Goal: Transaction & Acquisition: Purchase product/service

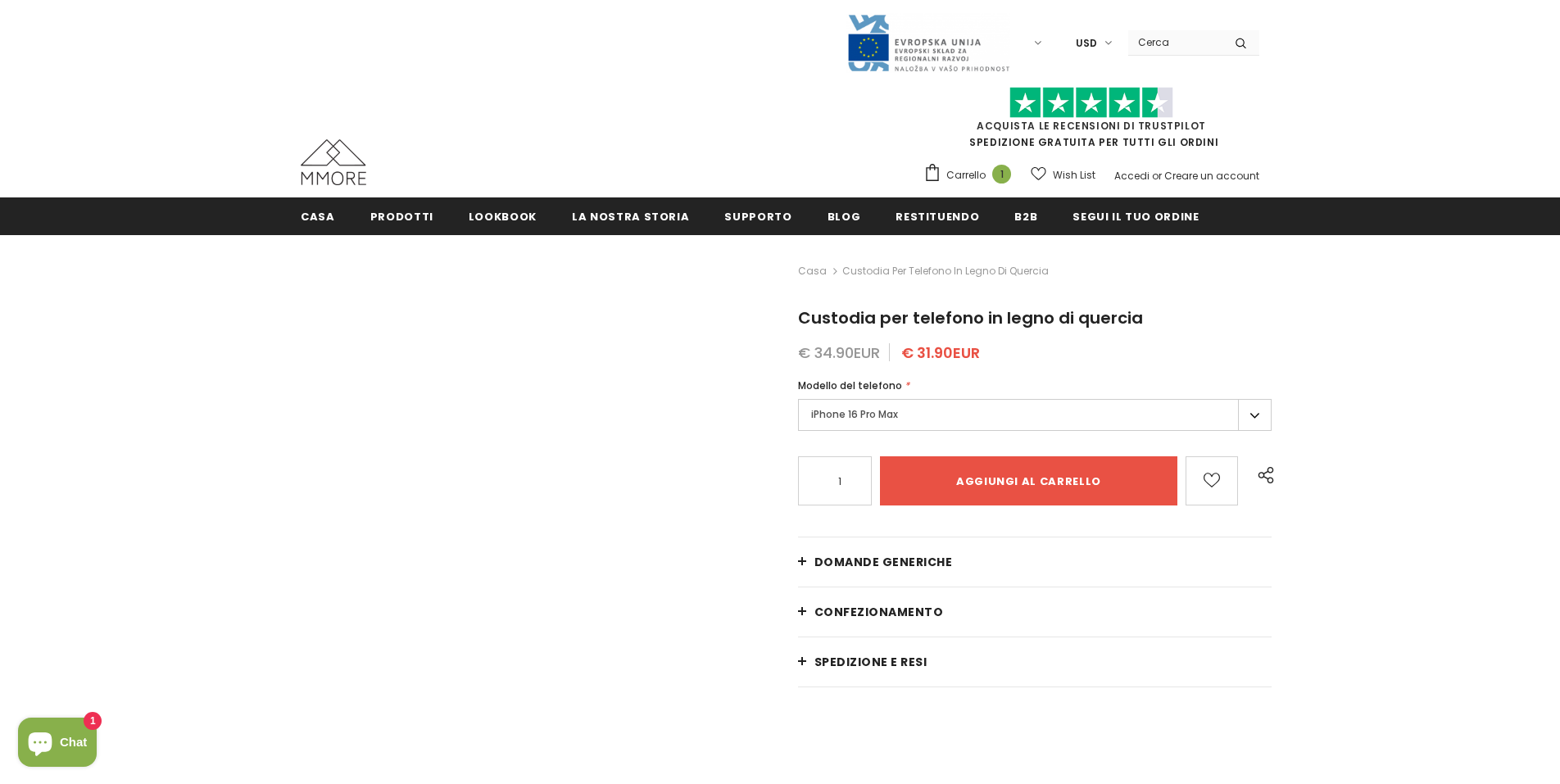
type input "Add to cart"
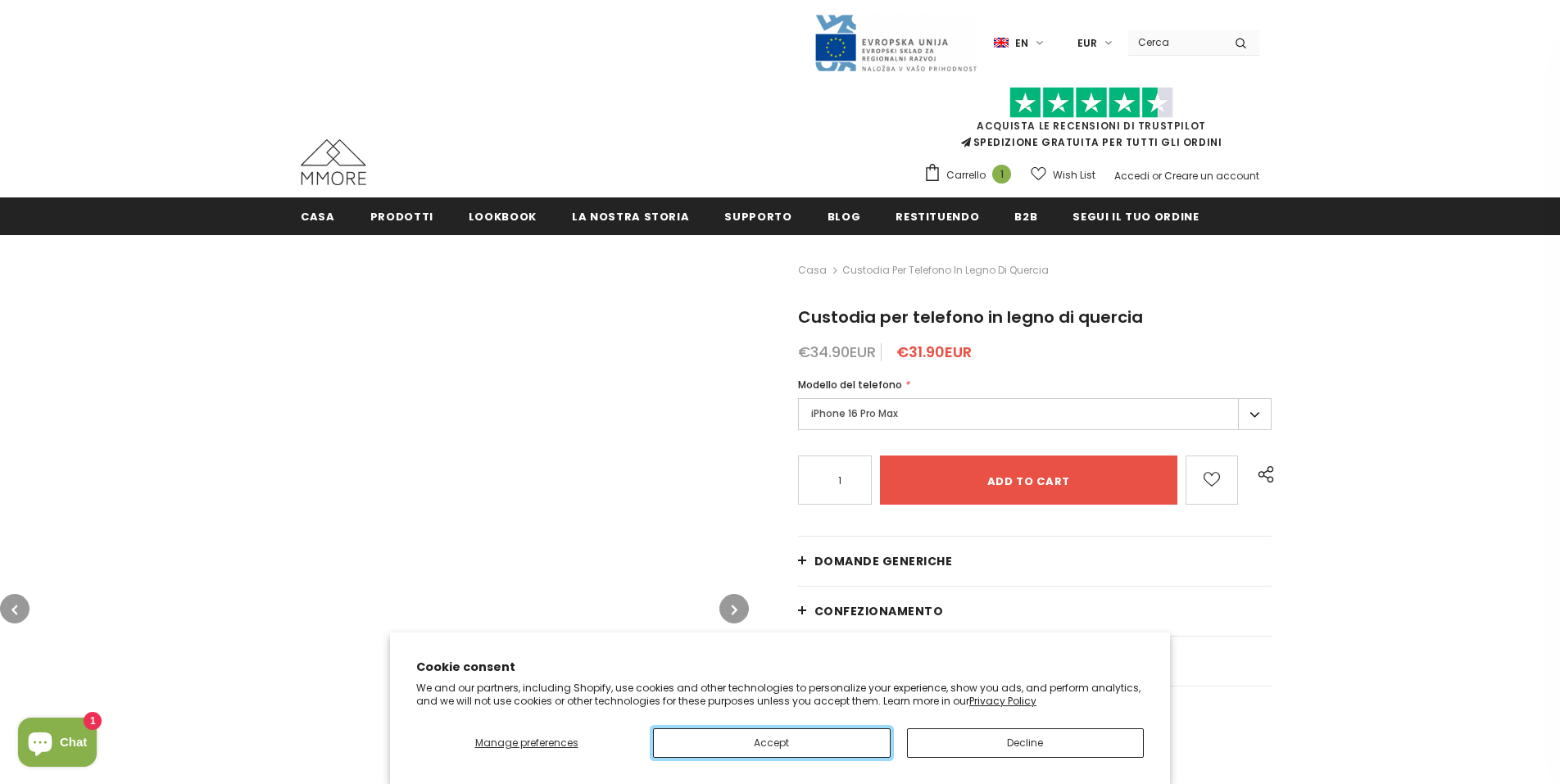
click at [771, 742] on button "Accept" at bounding box center [772, 743] width 237 height 30
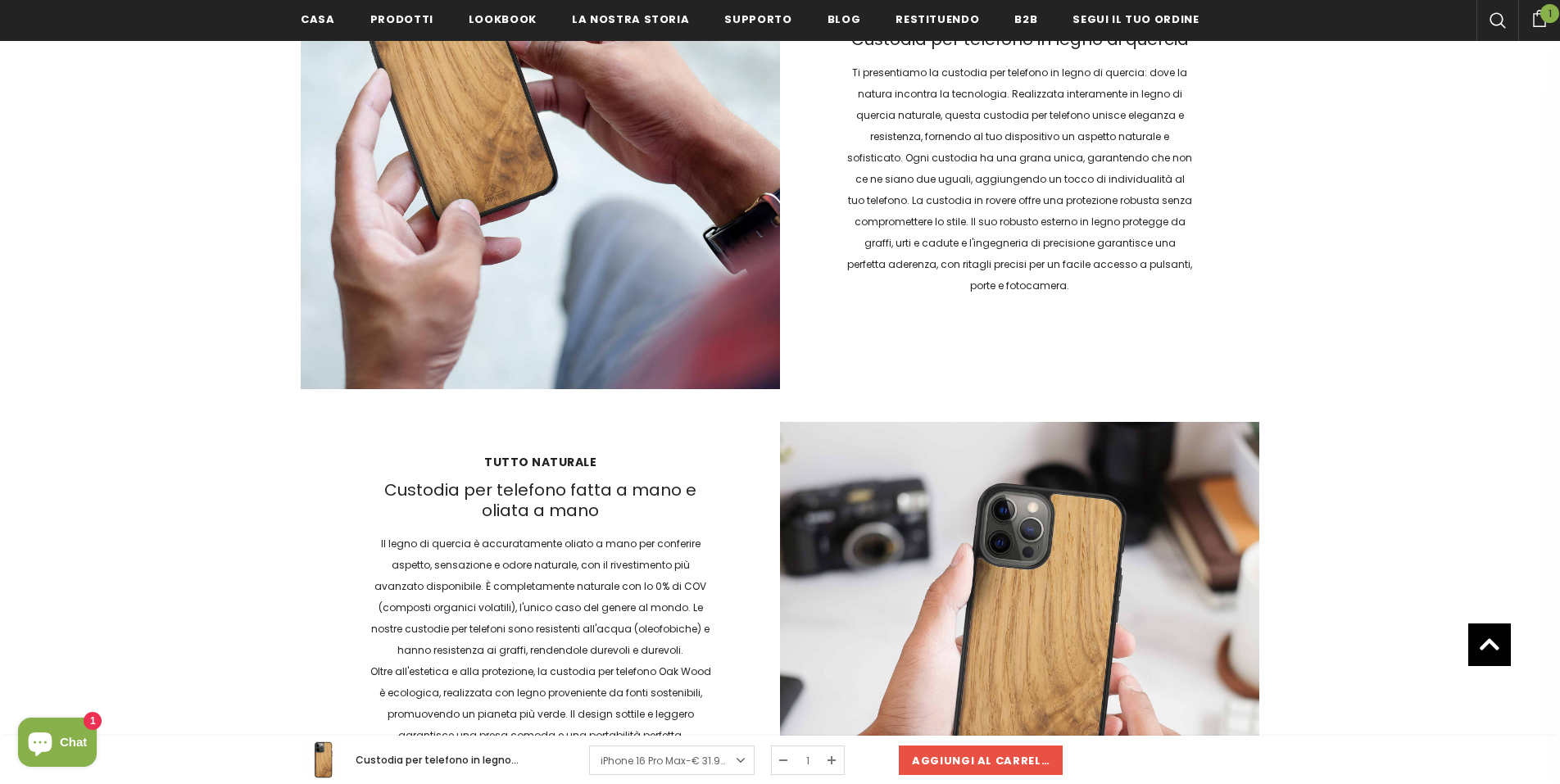
scroll to position [2352, 0]
